Goal: Find specific page/section: Find specific page/section

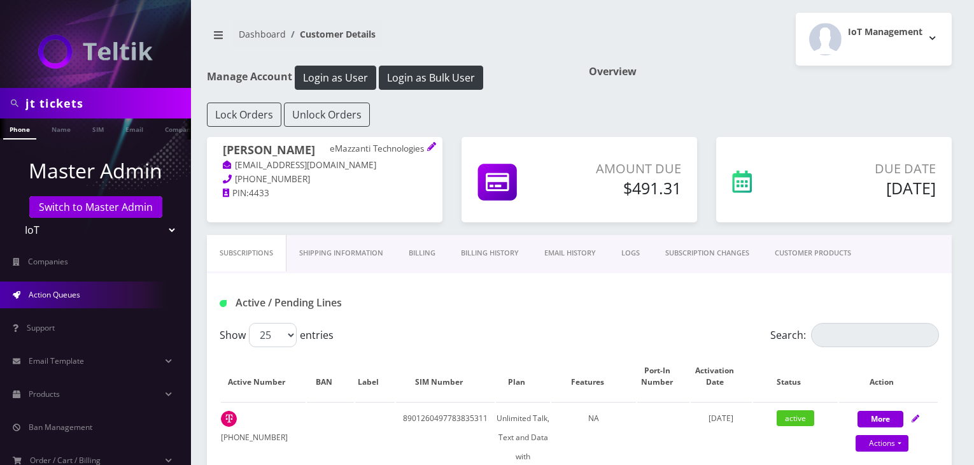
scroll to position [742, 0]
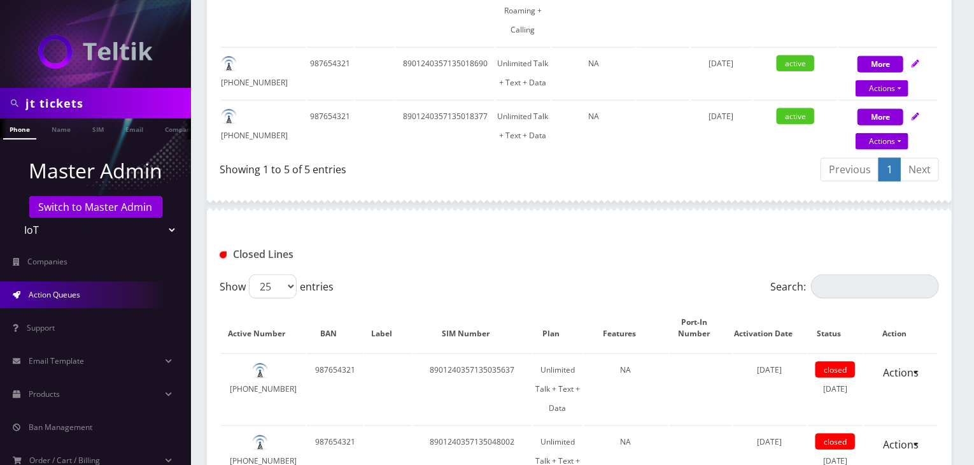
drag, startPoint x: 0, startPoint y: 0, endPoint x: 66, endPoint y: 187, distance: 198.3
click at [66, 289] on span "Action Queues" at bounding box center [55, 294] width 52 height 11
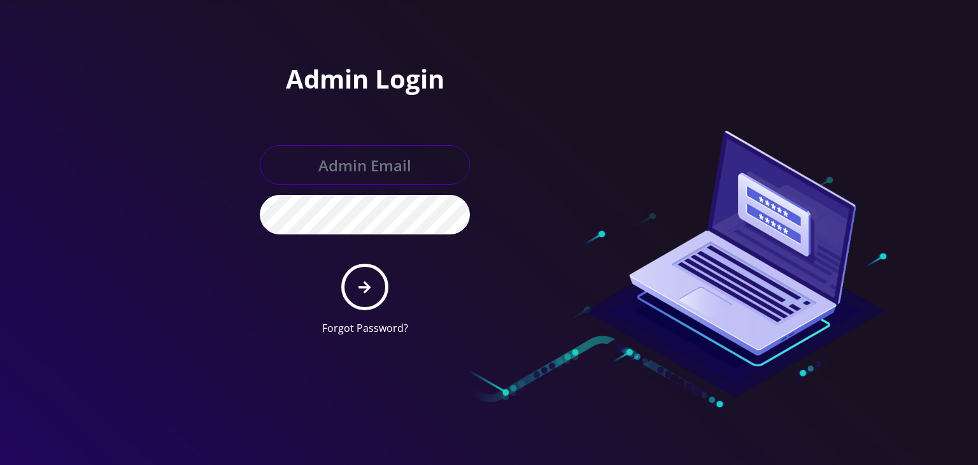
type input "boris@teltik.com"
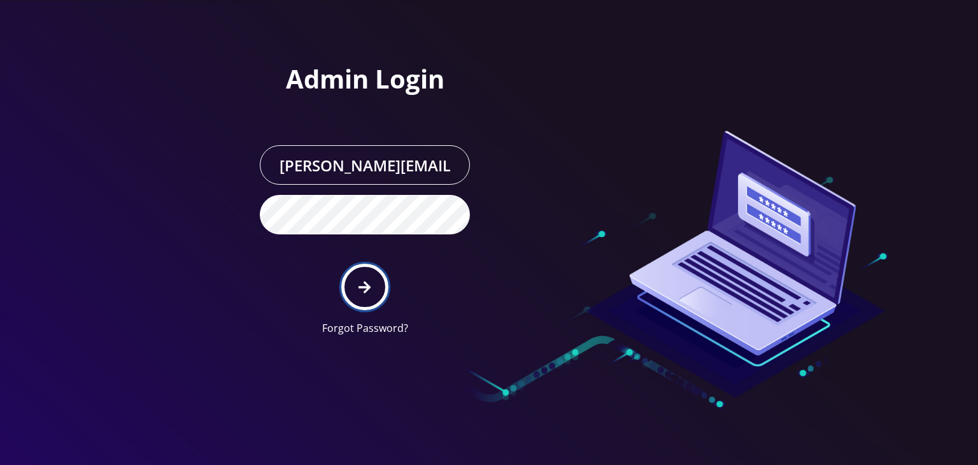
click at [360, 295] on button "submit" at bounding box center [364, 287] width 46 height 46
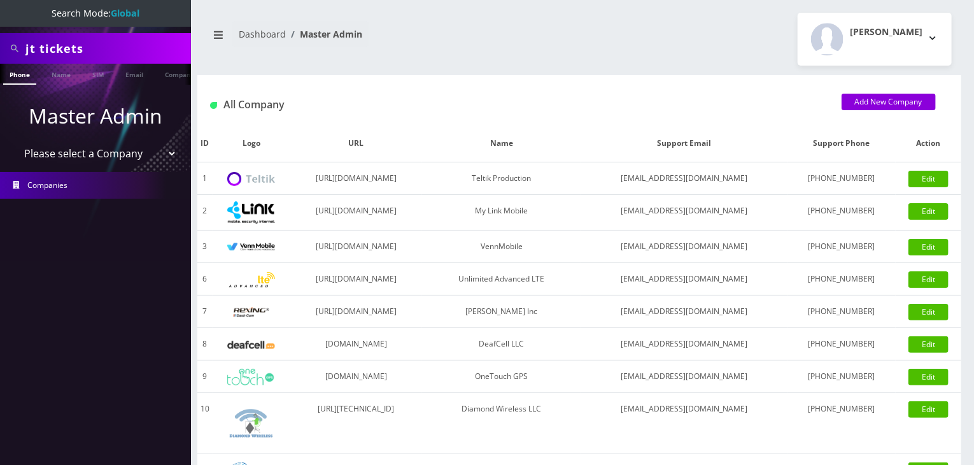
click at [101, 159] on select "Please select a Company Teltik Production My Link Mobile VennMobile Unlimited A…" at bounding box center [96, 153] width 162 height 24
select select "13"
click at [15, 141] on select "Please select a Company Teltik Production My Link Mobile VennMobile Unlimited A…" at bounding box center [96, 153] width 162 height 24
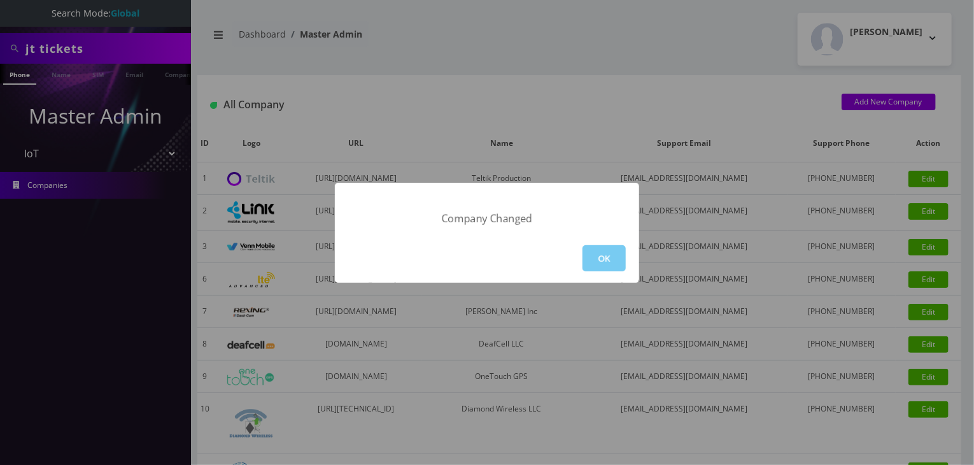
click at [593, 260] on button "OK" at bounding box center [604, 258] width 43 height 26
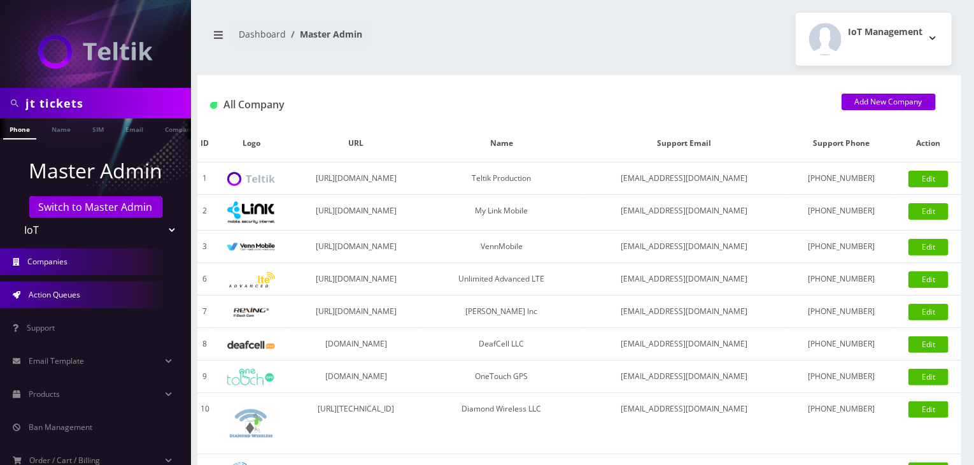
click at [101, 297] on link "Action Queues" at bounding box center [95, 294] width 191 height 27
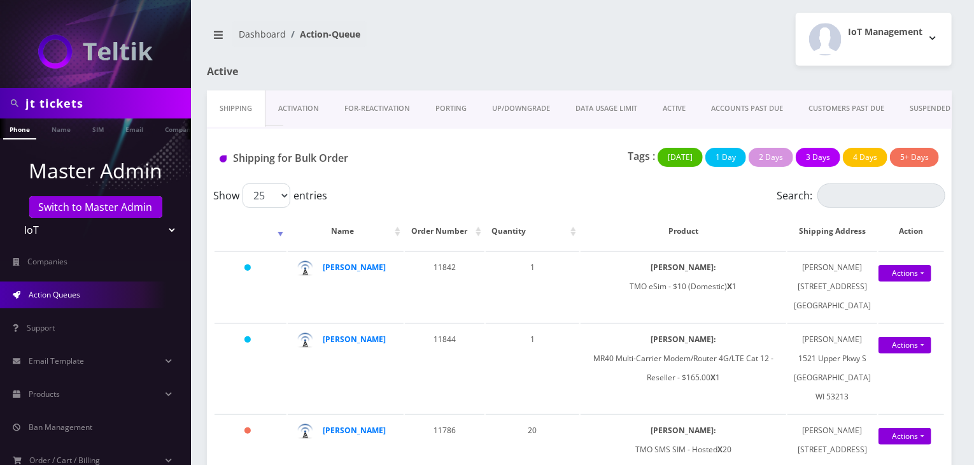
drag, startPoint x: 104, startPoint y: 97, endPoint x: 0, endPoint y: 96, distance: 104.4
click at [0, 96] on div "jt tickets" at bounding box center [95, 103] width 191 height 31
paste input "Flat Rate Tickets"
type input "Flat Rate Tickets"
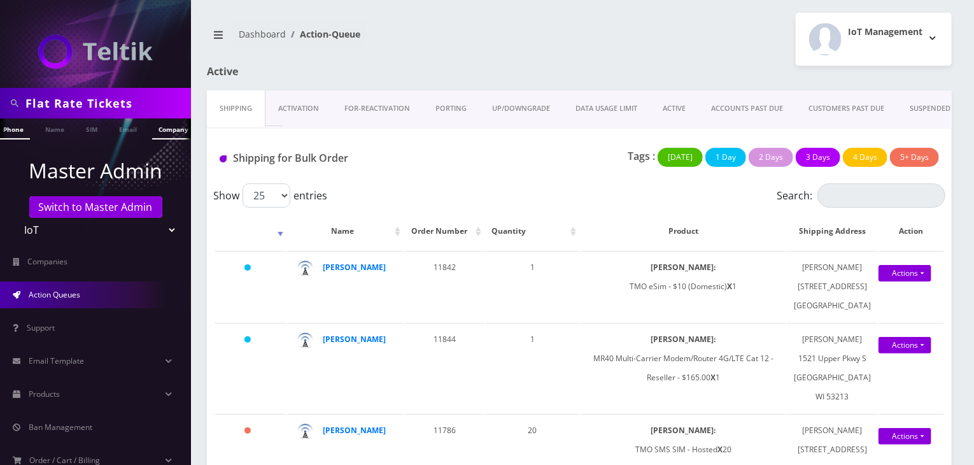
click at [170, 136] on link "Company" at bounding box center [173, 128] width 43 height 21
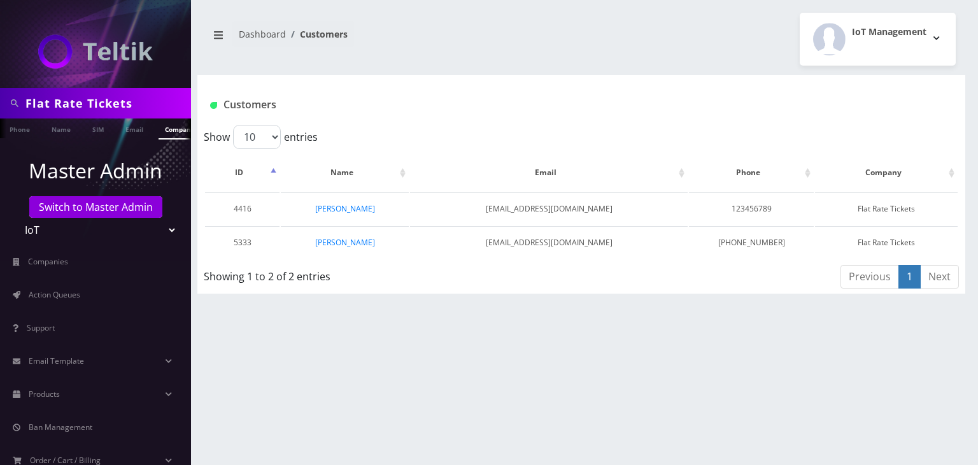
drag, startPoint x: 155, startPoint y: 103, endPoint x: 0, endPoint y: 108, distance: 155.4
click at [0, 108] on div "Flat Rate Tickets" at bounding box center [95, 103] width 191 height 31
paste input "Tardigrade"
type input "Tardigrade"
click at [168, 131] on link "Company" at bounding box center [180, 128] width 43 height 21
